Goal: Task Accomplishment & Management: Manage account settings

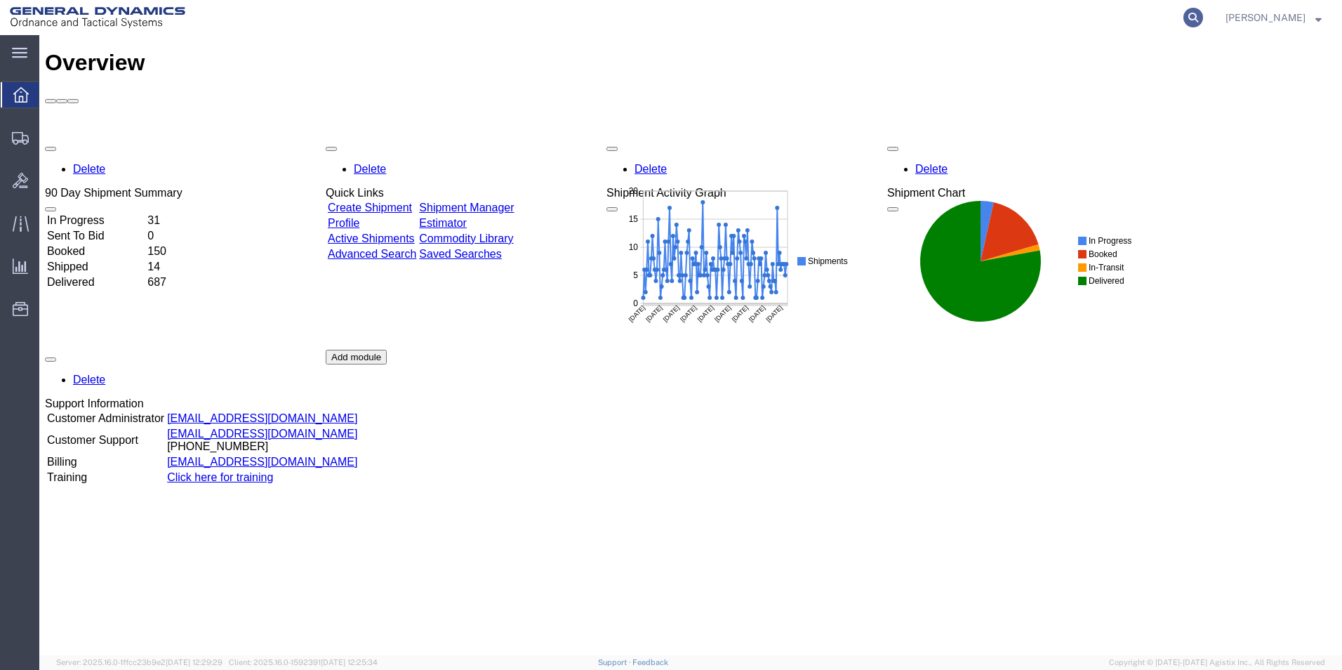
click at [1203, 18] on icon at bounding box center [1193, 18] width 20 height 20
click at [975, 27] on input "search" at bounding box center [970, 18] width 427 height 34
type input "392073856812"
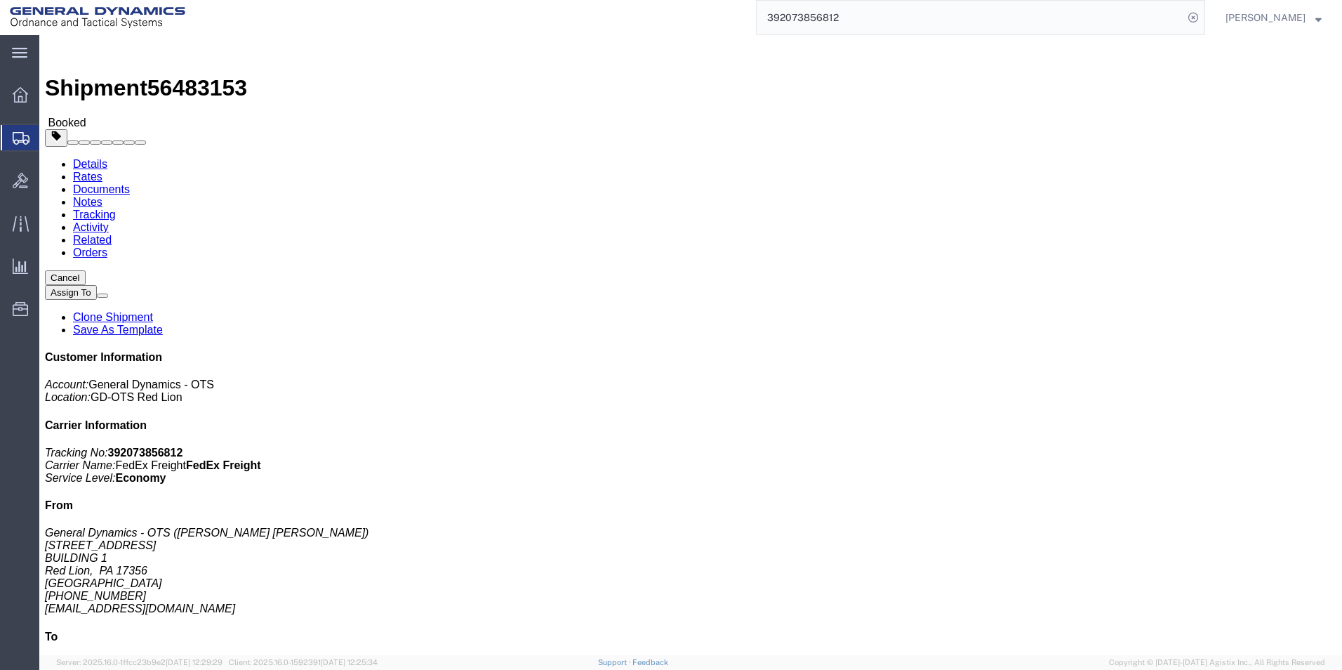
click link "Schedule pickup request"
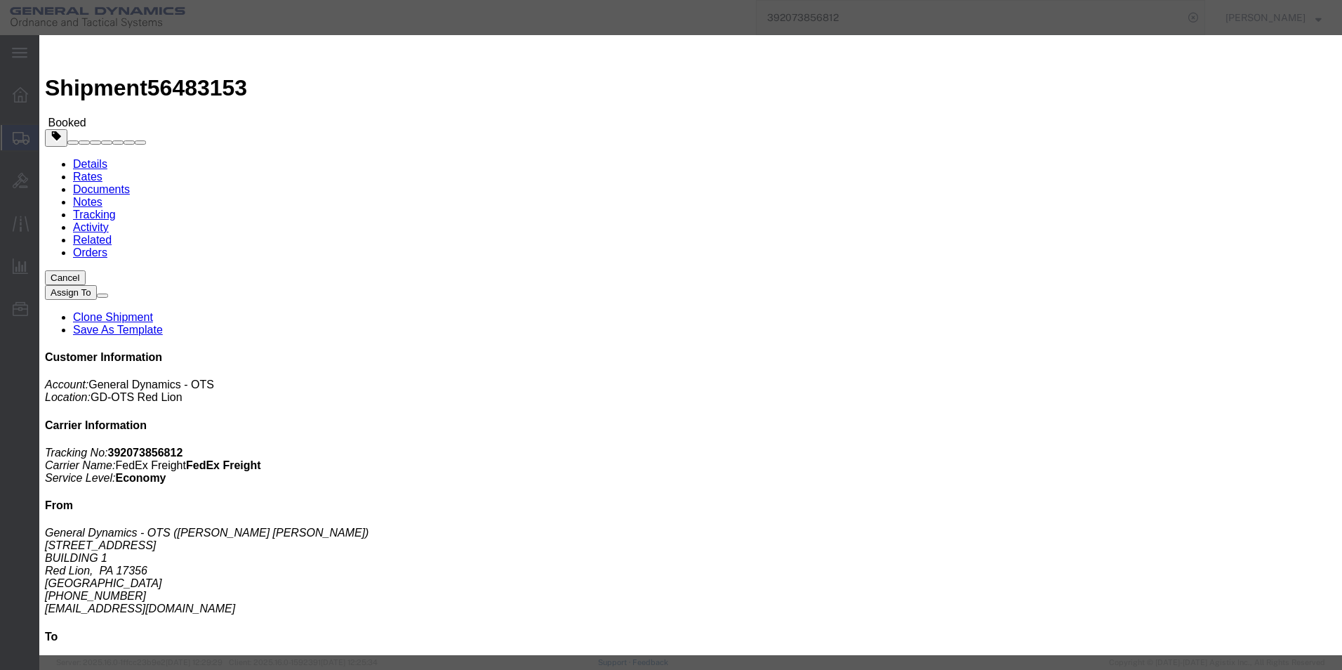
click icon "button"
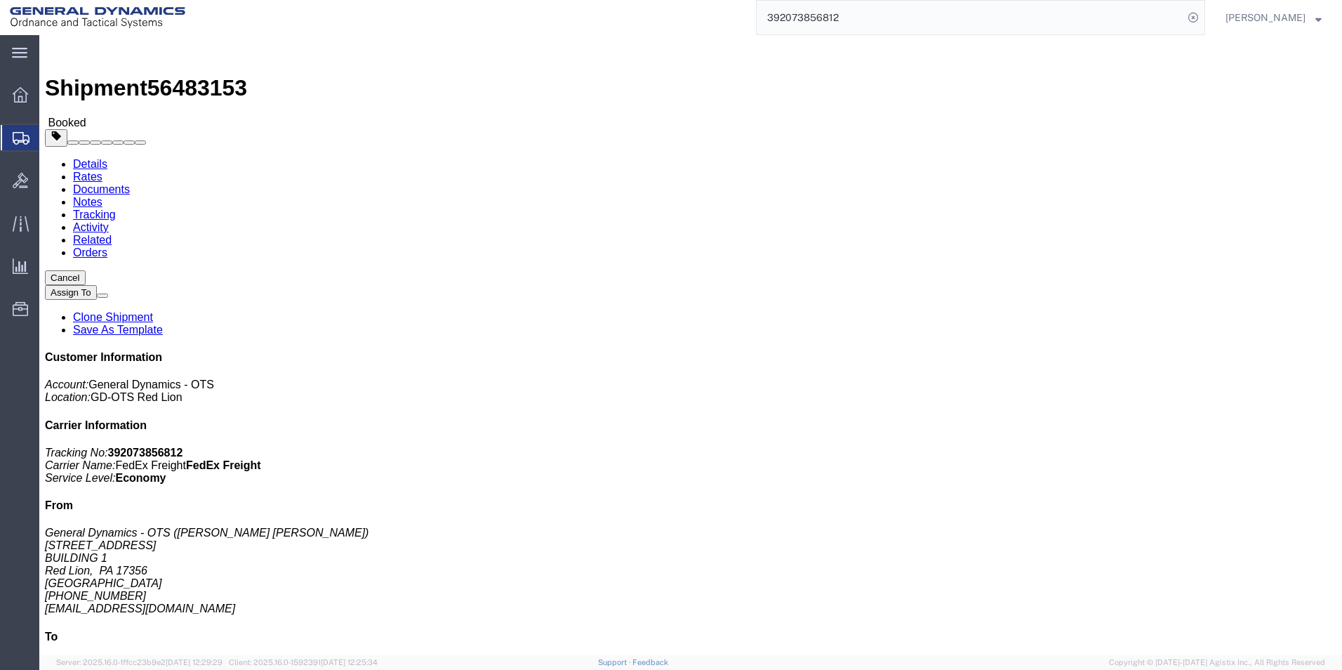
click p "[DATE] 10:00 - [DATE] 11:00"
click span "button"
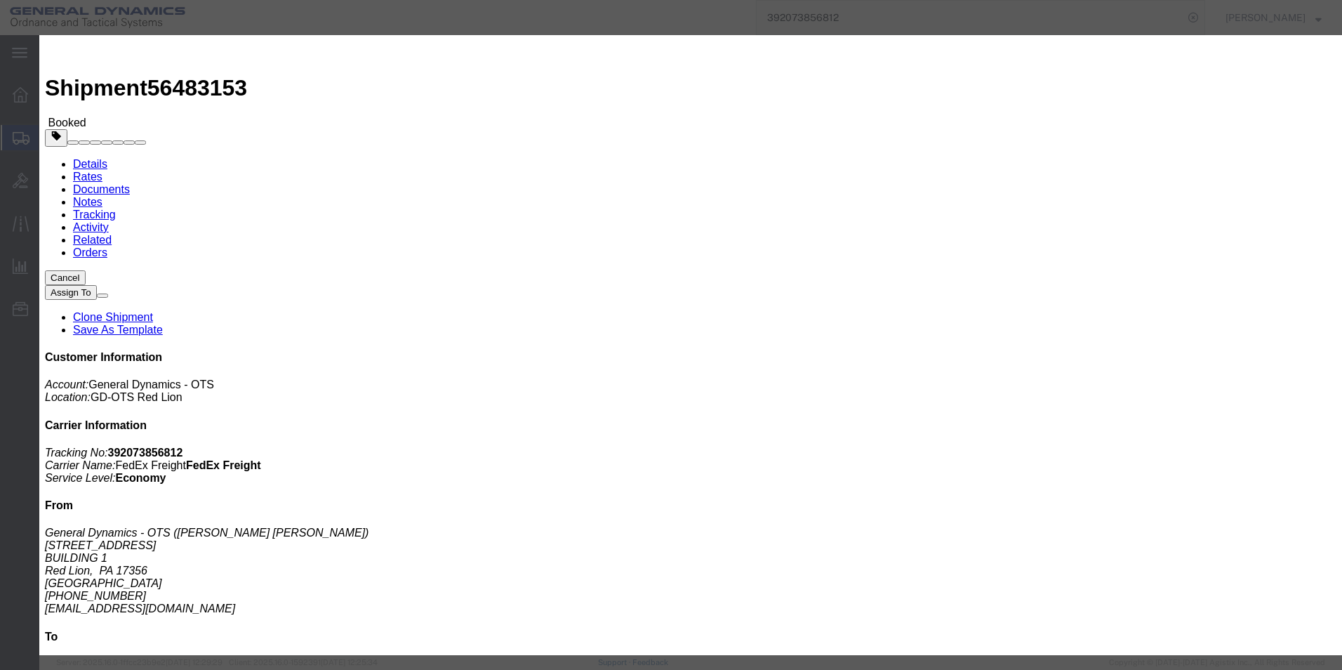
click div "Aug 13 2025 11:00 AM"
click div "Aug 13 2025 10:00 AM"
click div "Aug 14 2025 11:00 AM"
drag, startPoint x: 542, startPoint y: 389, endPoint x: 516, endPoint y: 391, distance: 26.1
click input "4:00 AM"
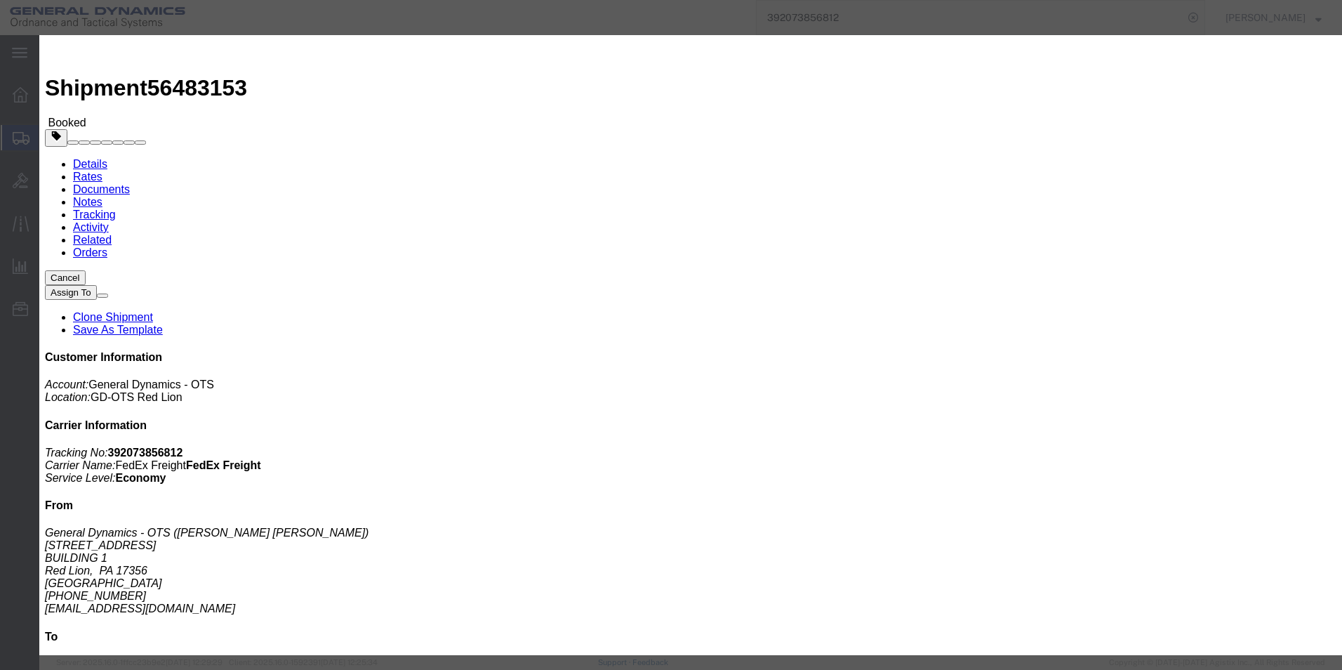
click input "4:00 AM"
type input "4:00 pm"
click button "Apply"
click button "Save"
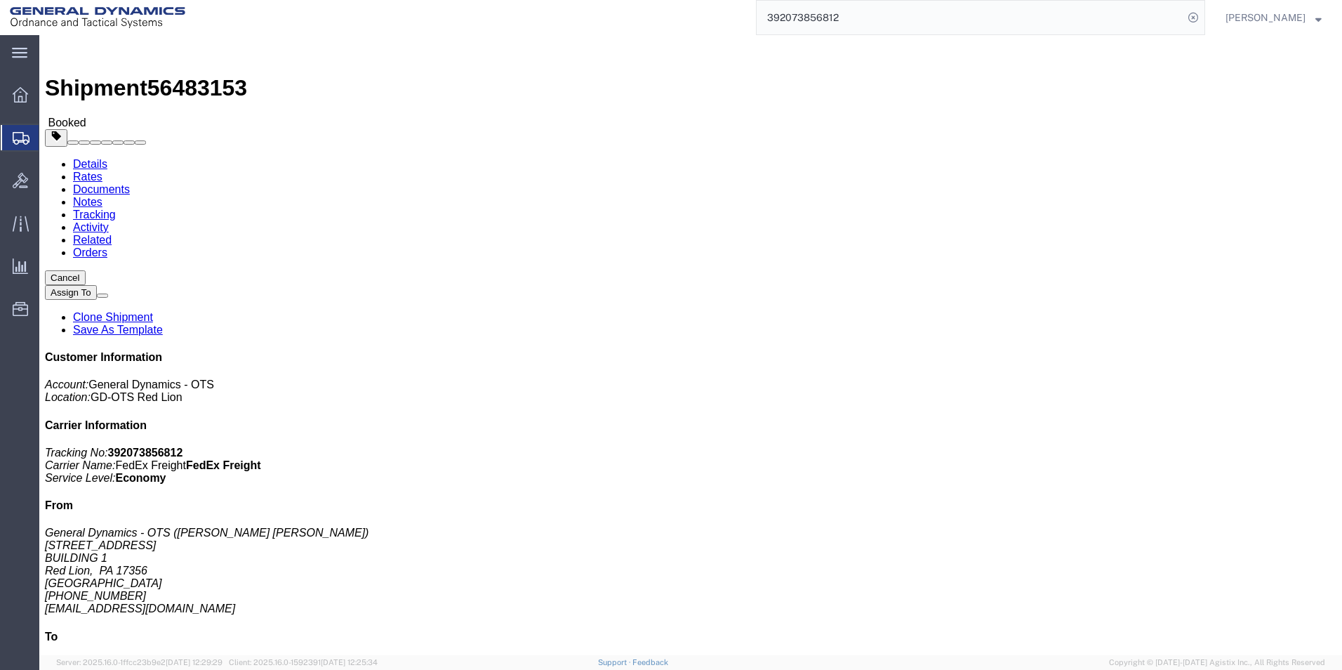
click button "Close"
click link "Schedule pickup request"
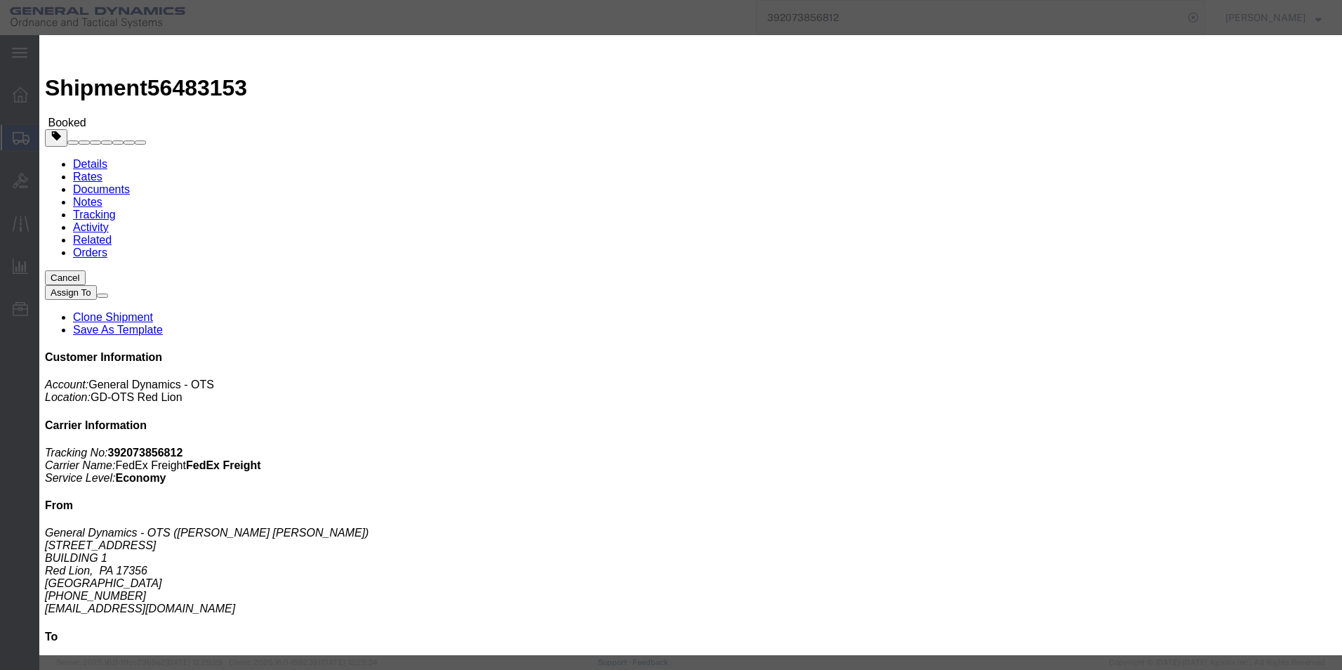
click icon "button"
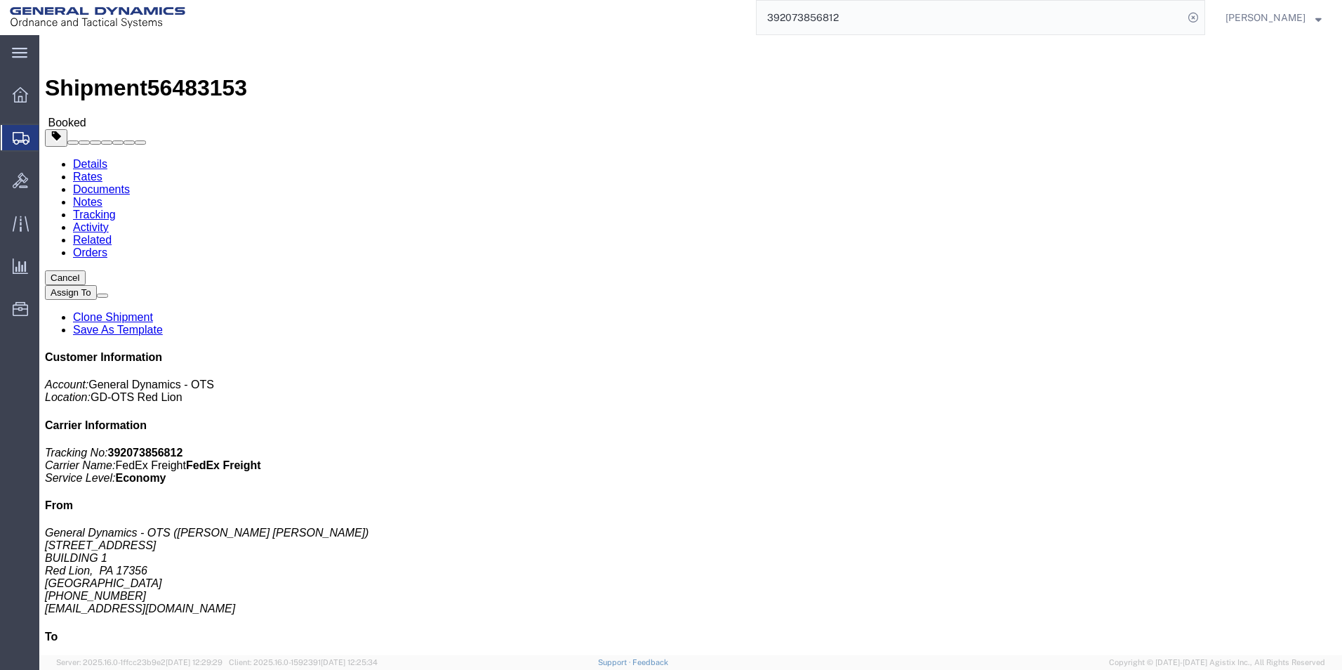
click p "08/13/2025 10:00 - 08/14/2025 16:00"
click icon
click p "08/13/2025 10:00 - 08/14/2025 16:00"
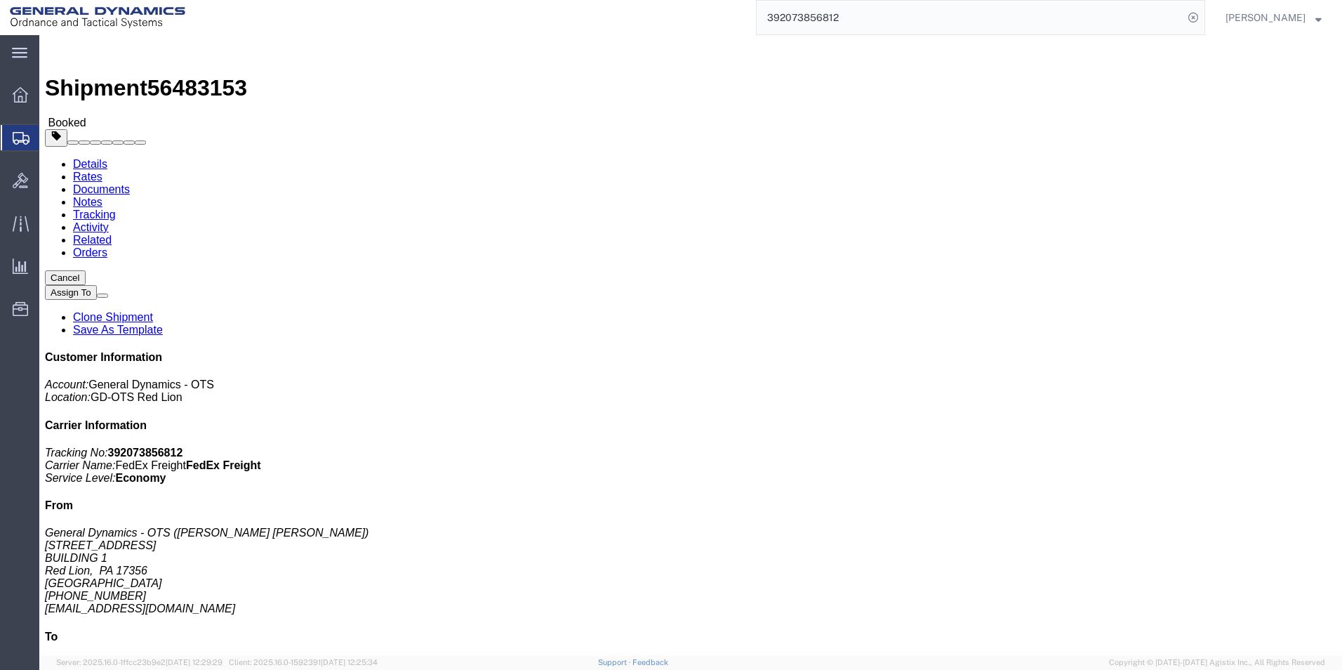
click icon
drag, startPoint x: 526, startPoint y: 149, endPoint x: 674, endPoint y: 126, distance: 149.2
click span "button"
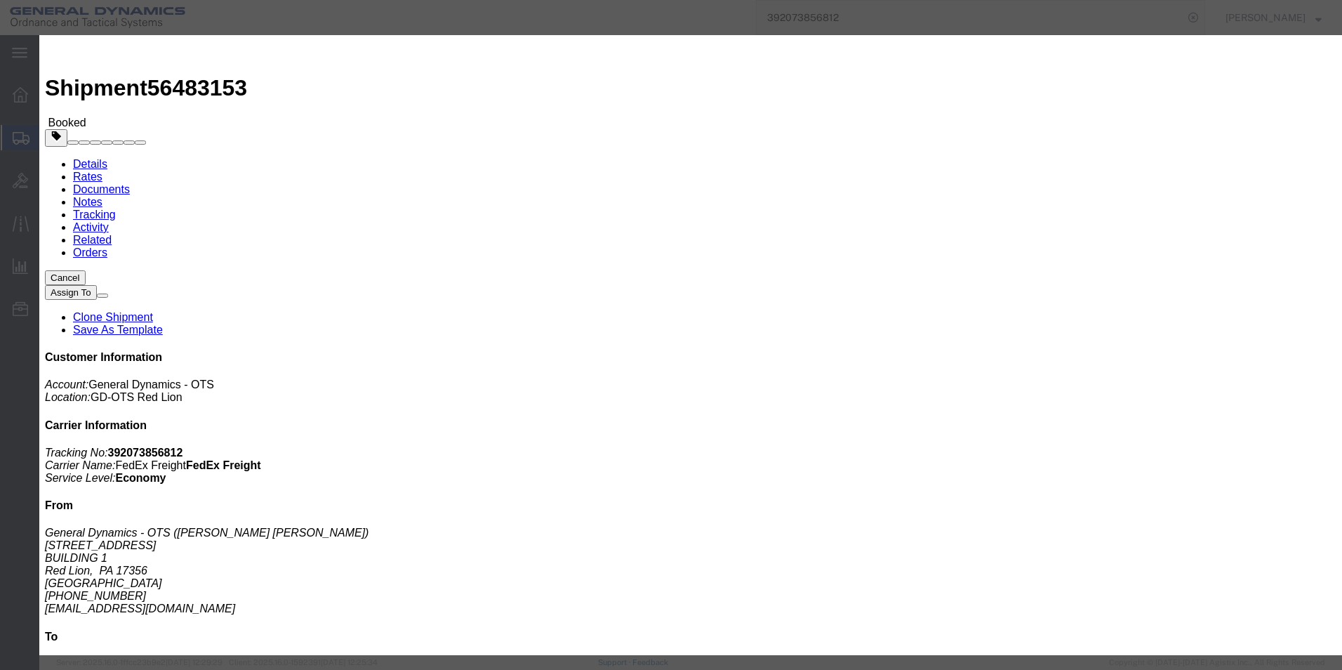
click icon
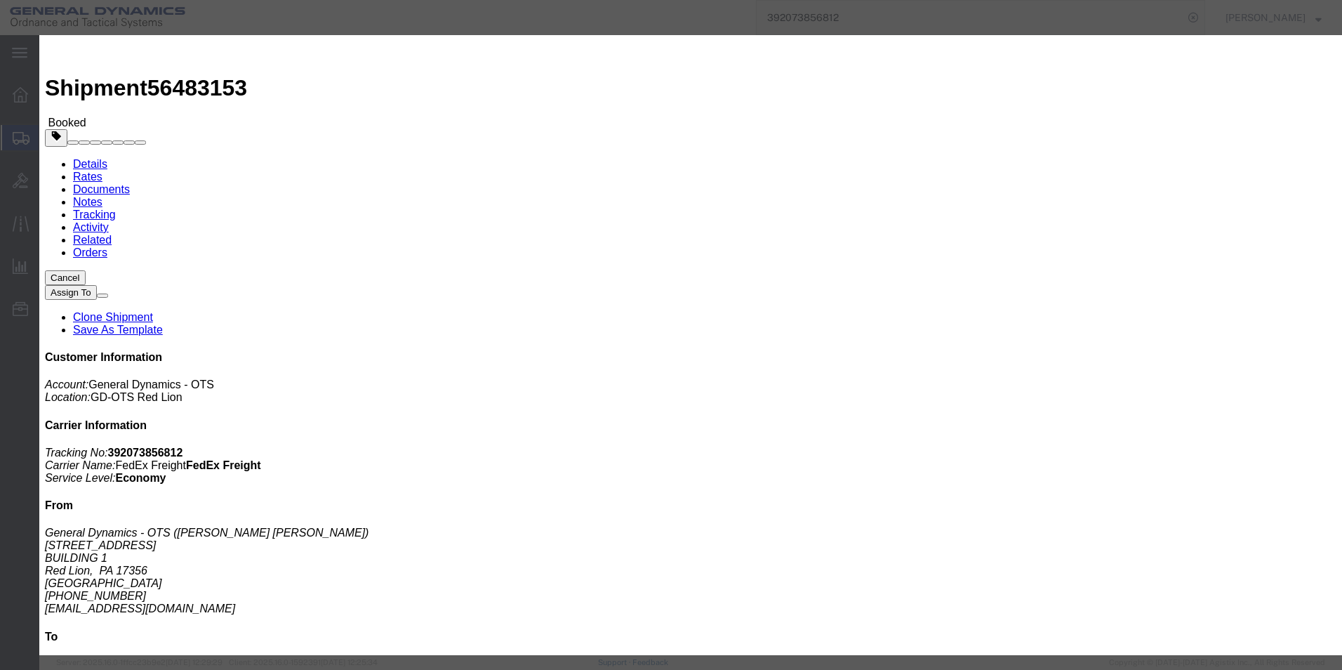
click icon
click label "Pickup Open Date and Time"
click label "Pickup Date:"
click icon
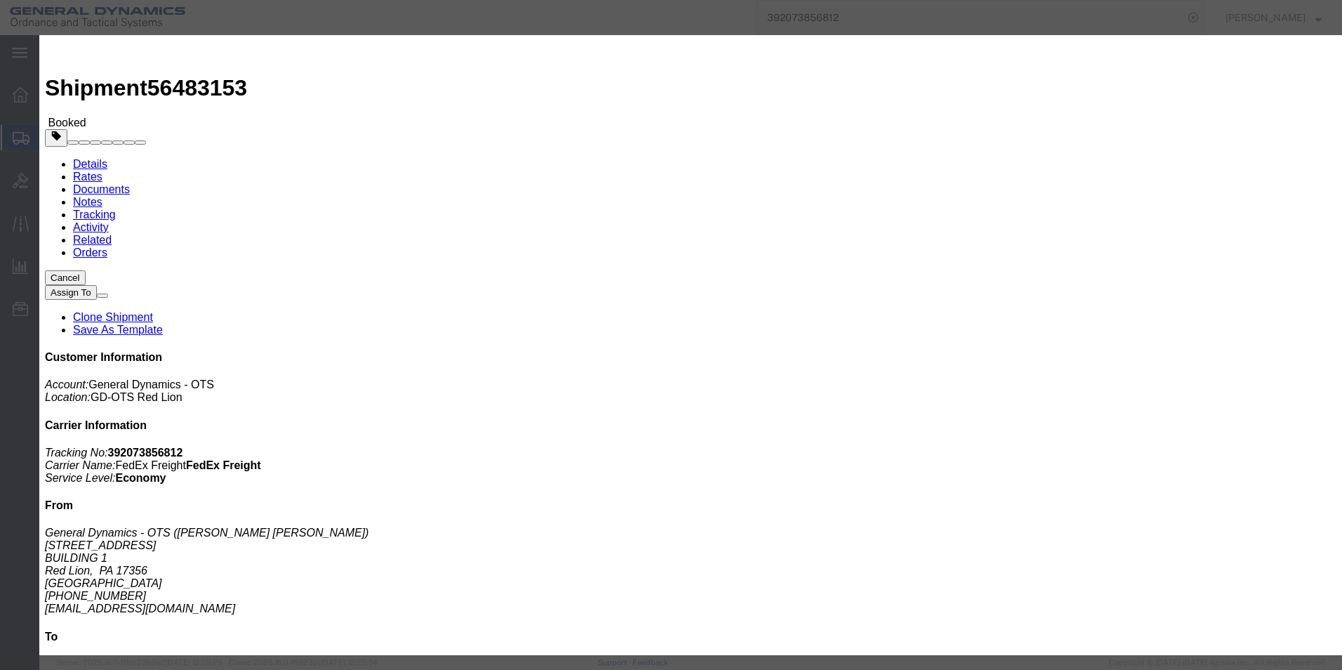
click icon
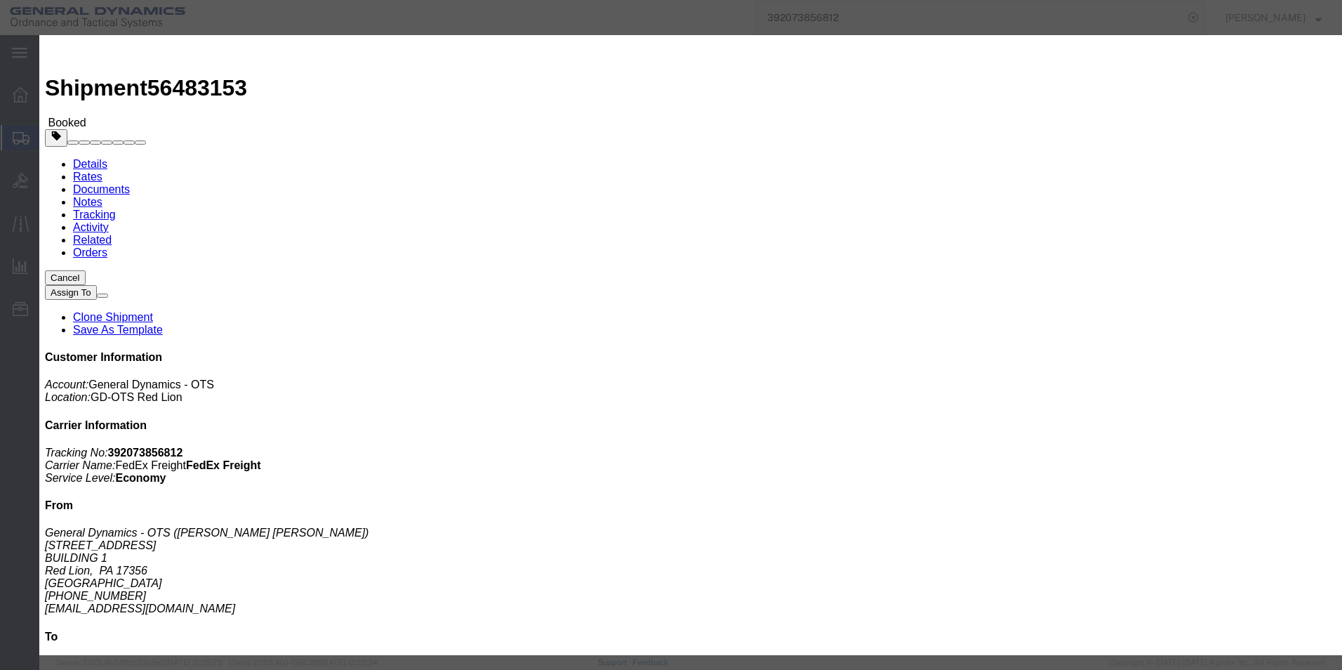
click icon
click div
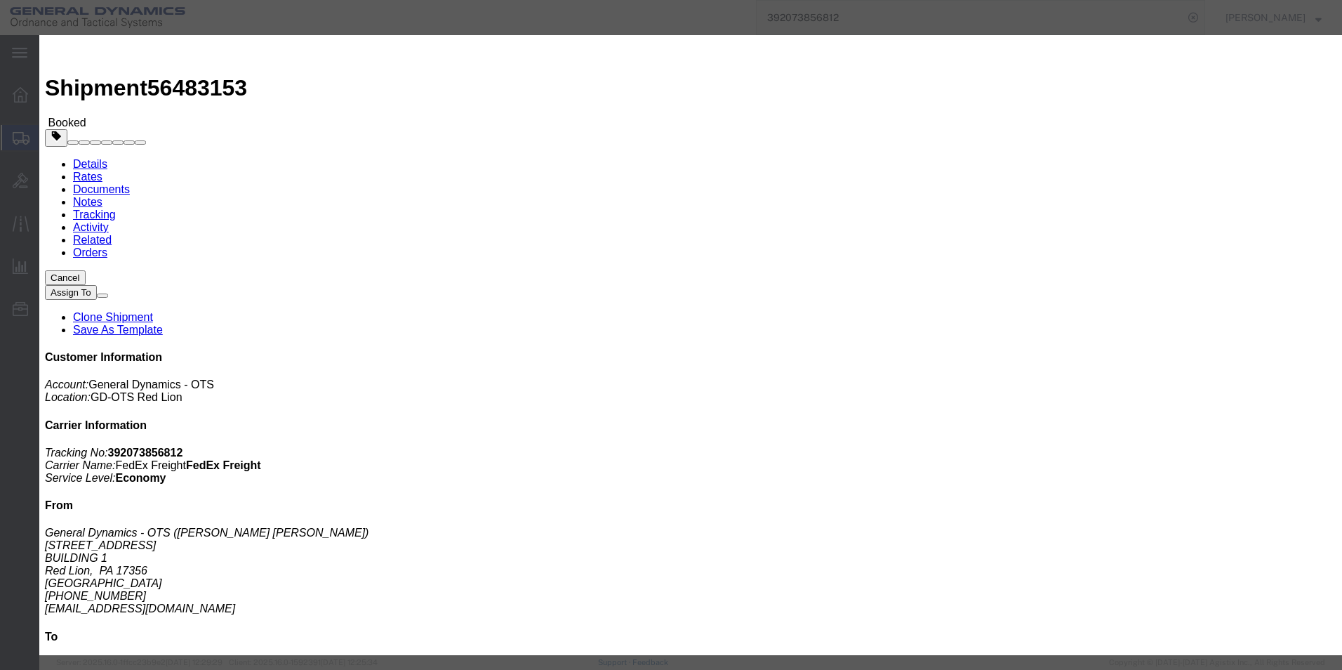
click div
click button "Apply"
click button "Save"
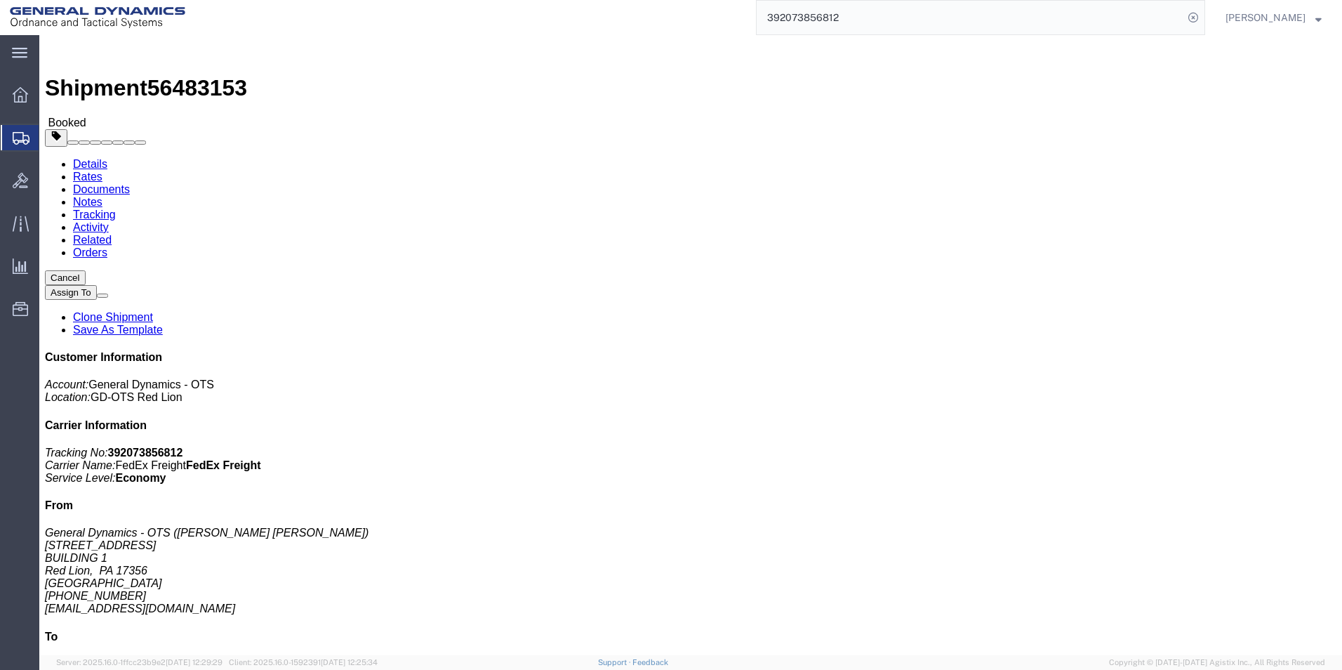
click button "Close"
